Goal: Connect with others: Participate in discussion

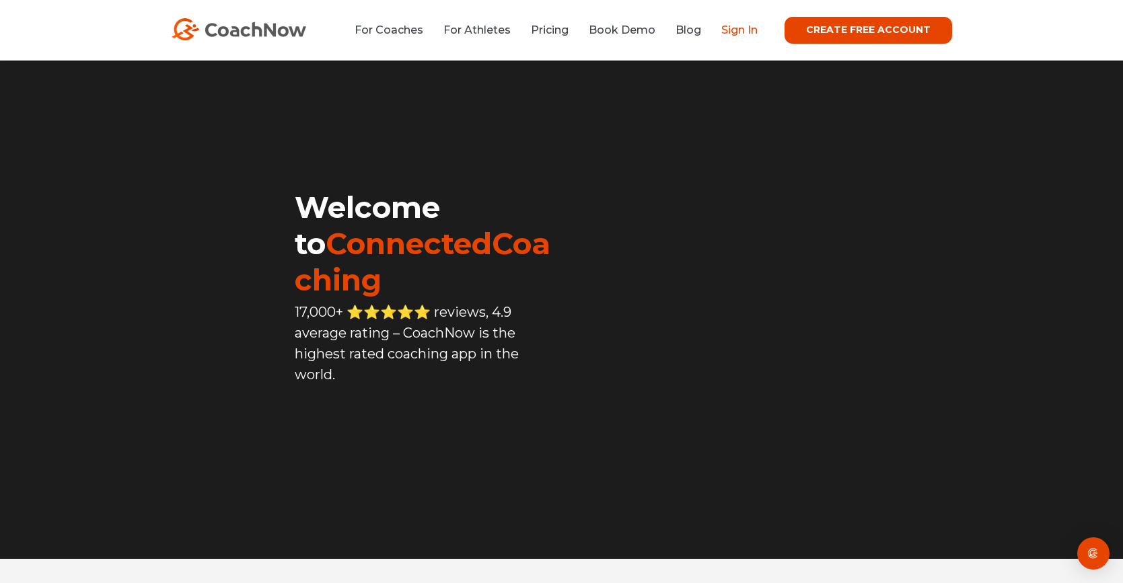
click at [742, 28] on link "Sign In" at bounding box center [739, 30] width 36 height 13
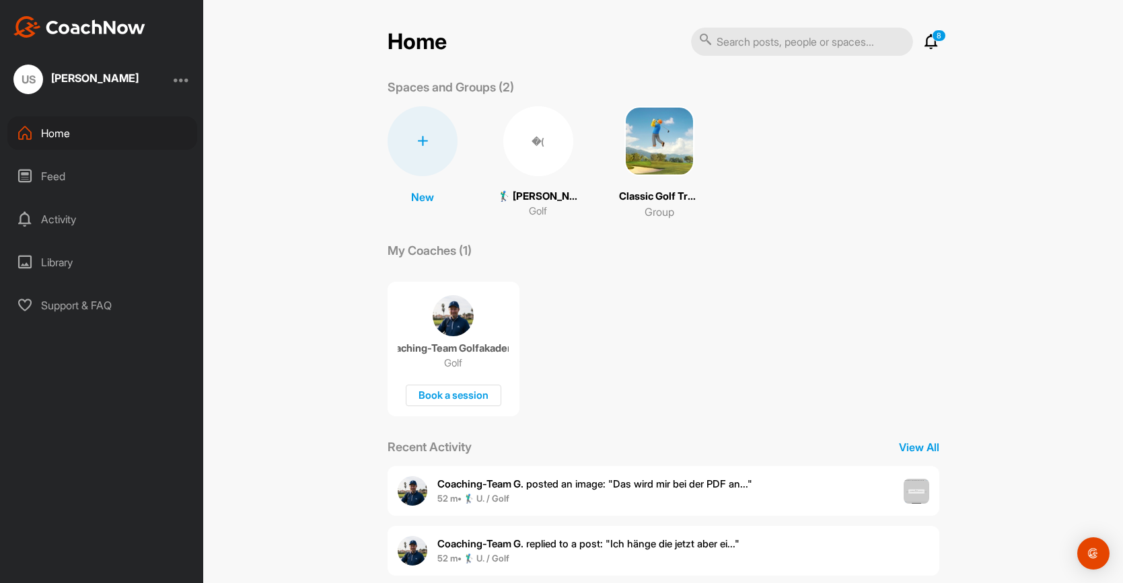
click at [534, 194] on p "🏌‍♂ [PERSON_NAME] (35.7)" at bounding box center [538, 196] width 81 height 15
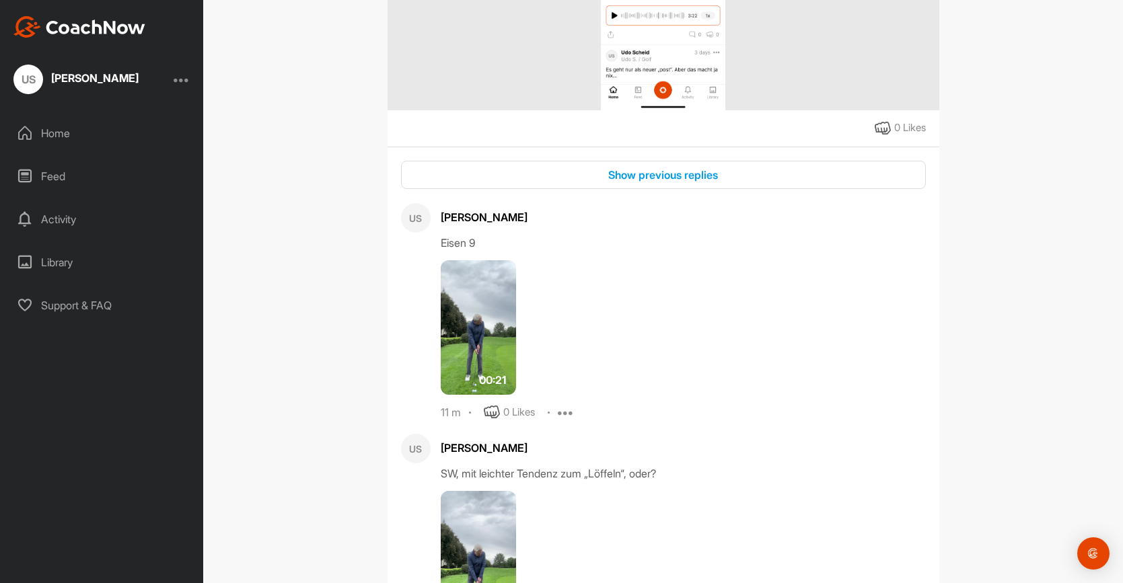
scroll to position [953, 0]
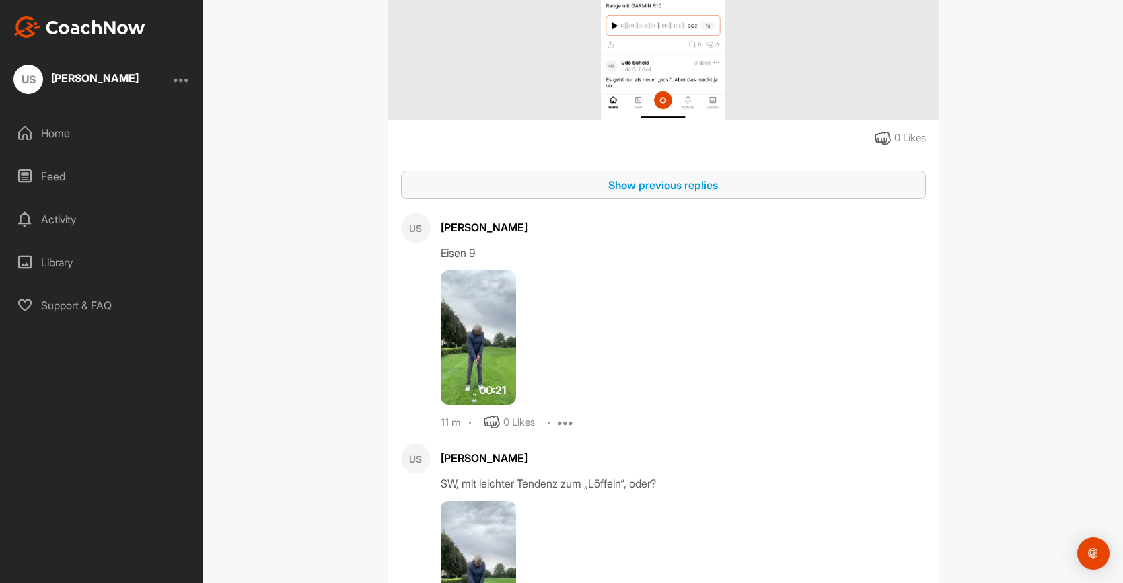
click at [650, 177] on div "Show previous replies" at bounding box center [663, 185] width 503 height 16
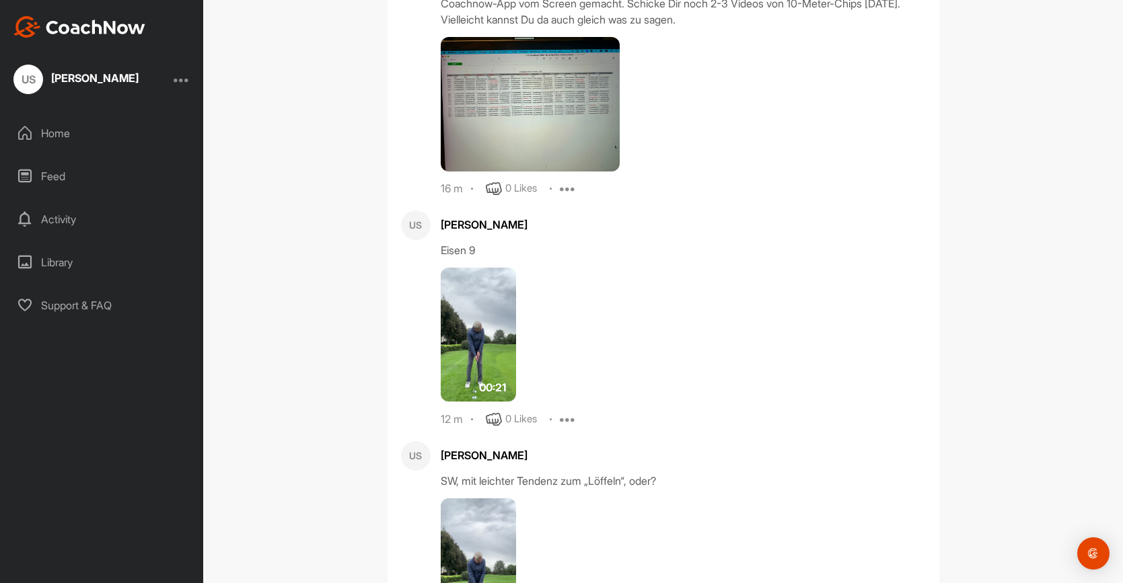
scroll to position [1670, 0]
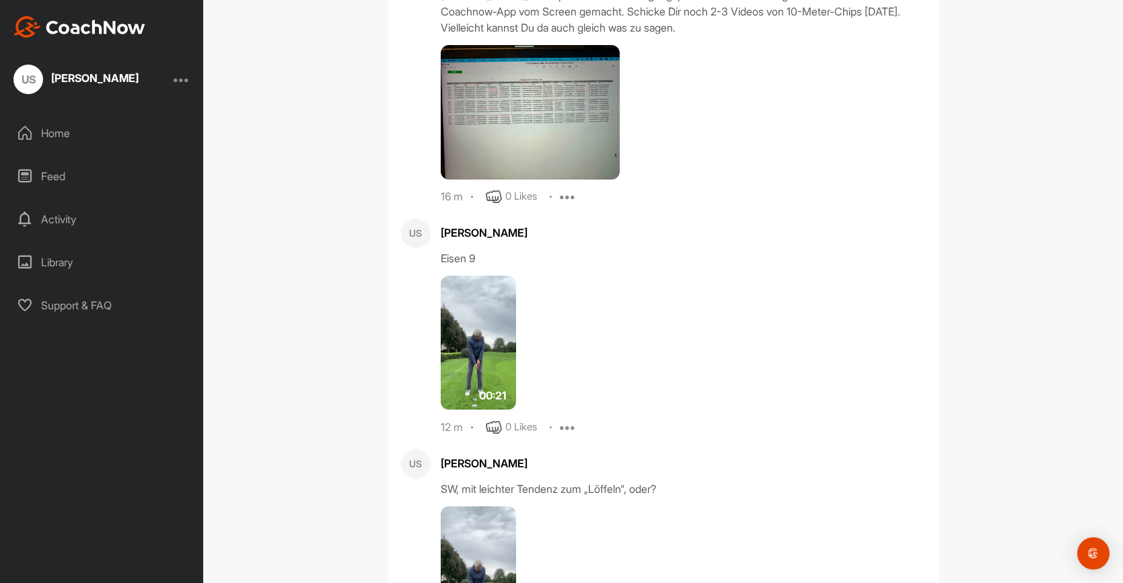
click at [517, 88] on img at bounding box center [531, 112] width 180 height 135
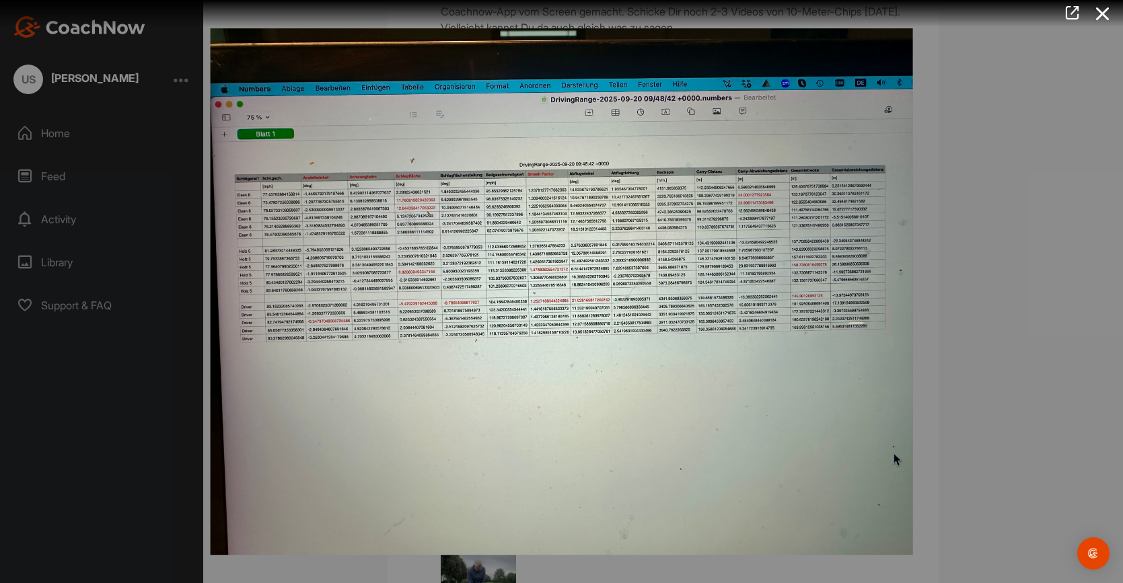
click at [517, 88] on img at bounding box center [562, 292] width 730 height 555
